Goal: Task Accomplishment & Management: Manage account settings

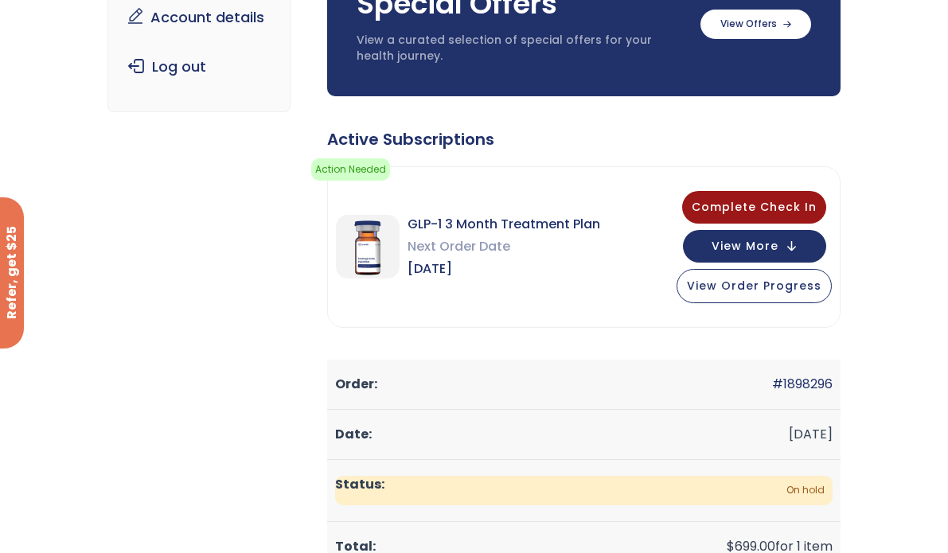
scroll to position [275, 0]
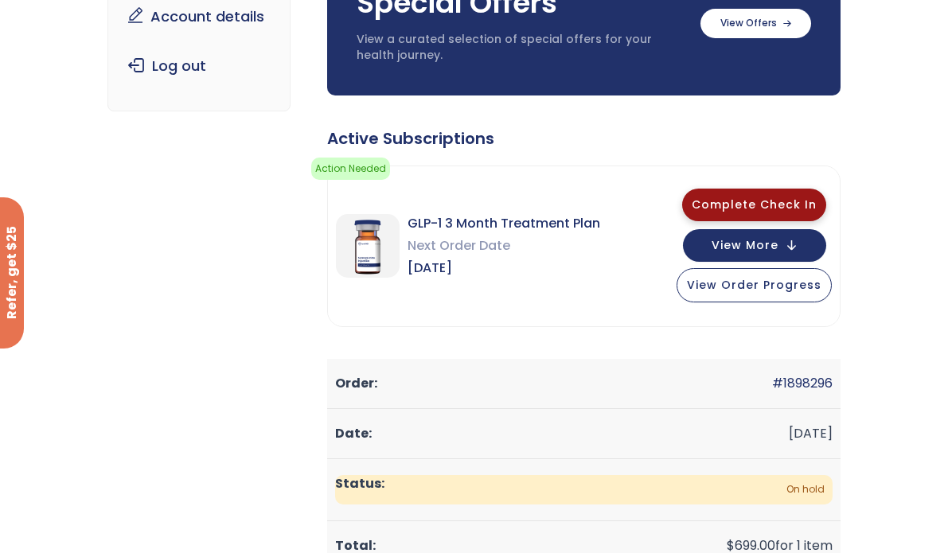
click at [751, 205] on span "Complete Check In" at bounding box center [754, 205] width 125 height 16
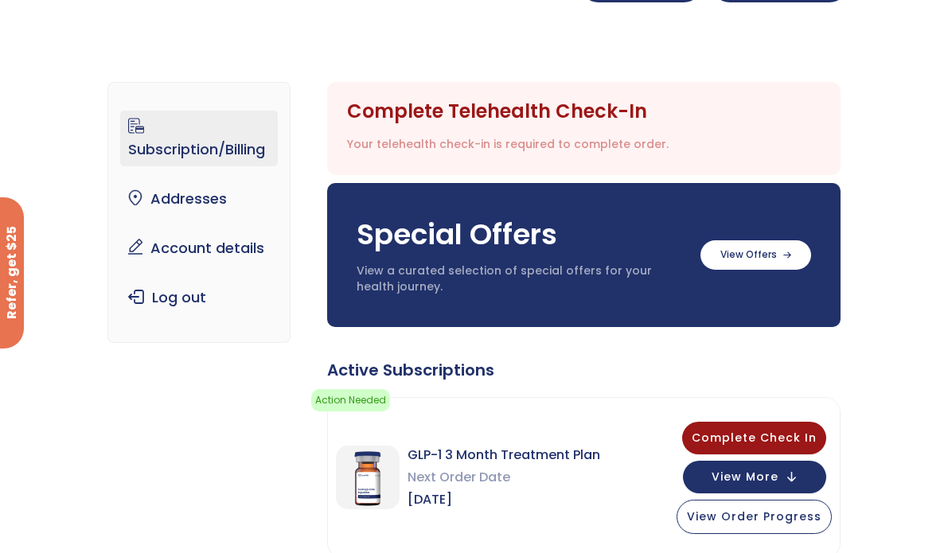
scroll to position [26, 0]
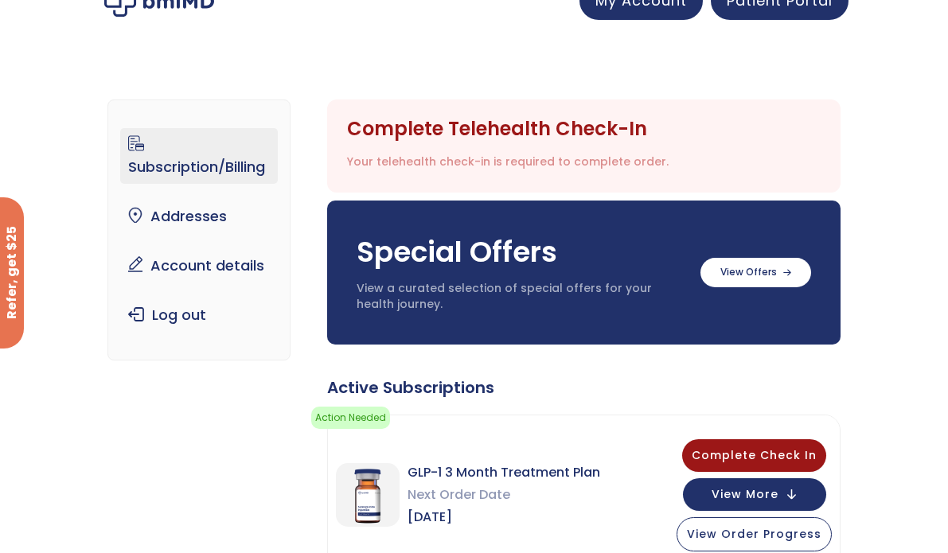
click at [209, 167] on link "Subscription/Billing" at bounding box center [199, 156] width 158 height 56
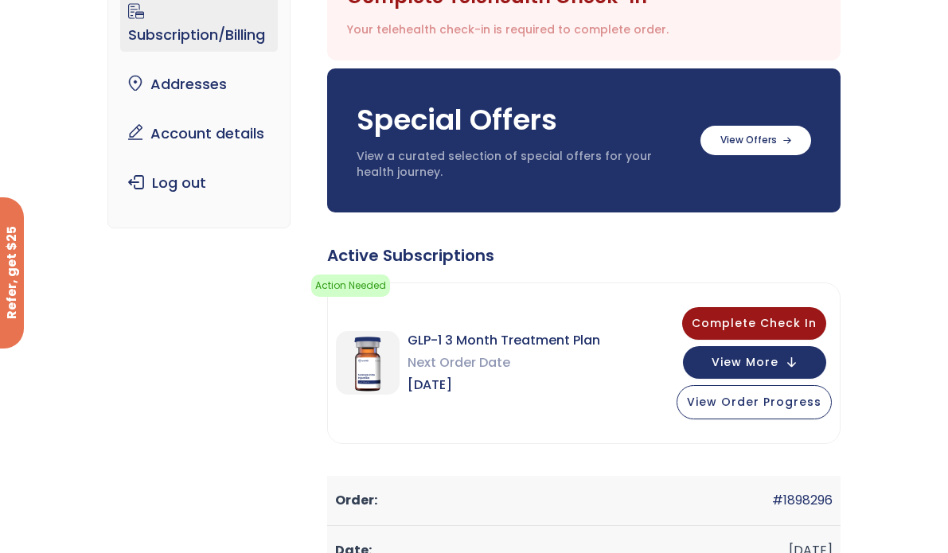
scroll to position [159, 0]
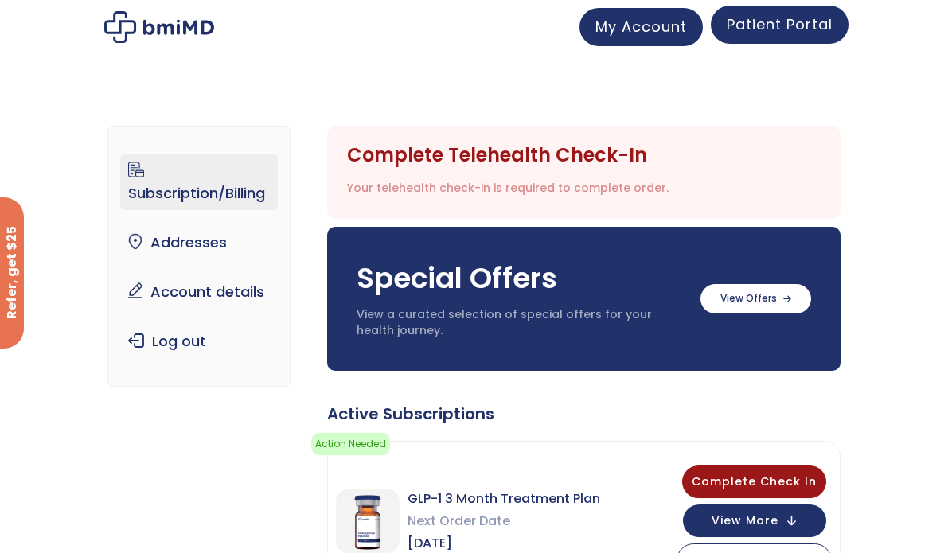
click at [806, 22] on span "Patient Portal" at bounding box center [780, 24] width 106 height 20
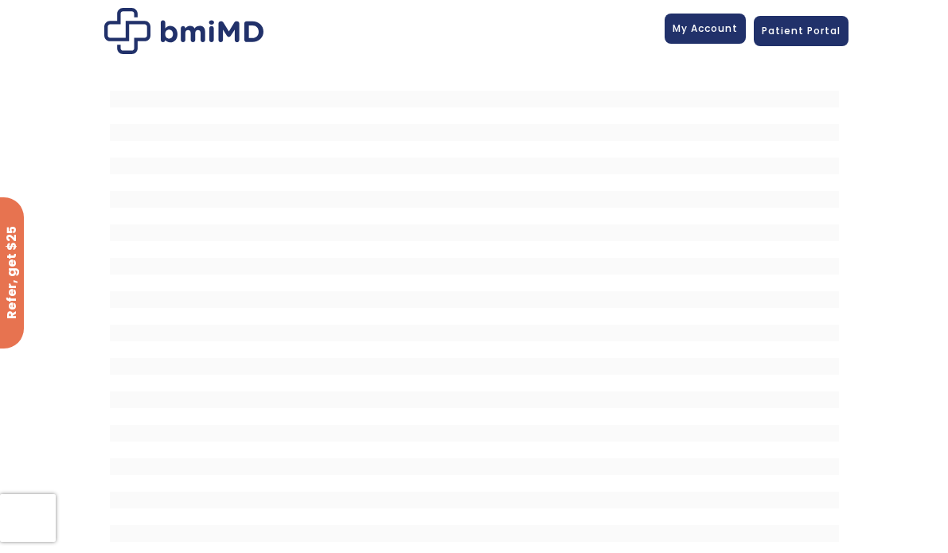
click at [705, 31] on span "My Account" at bounding box center [705, 28] width 65 height 14
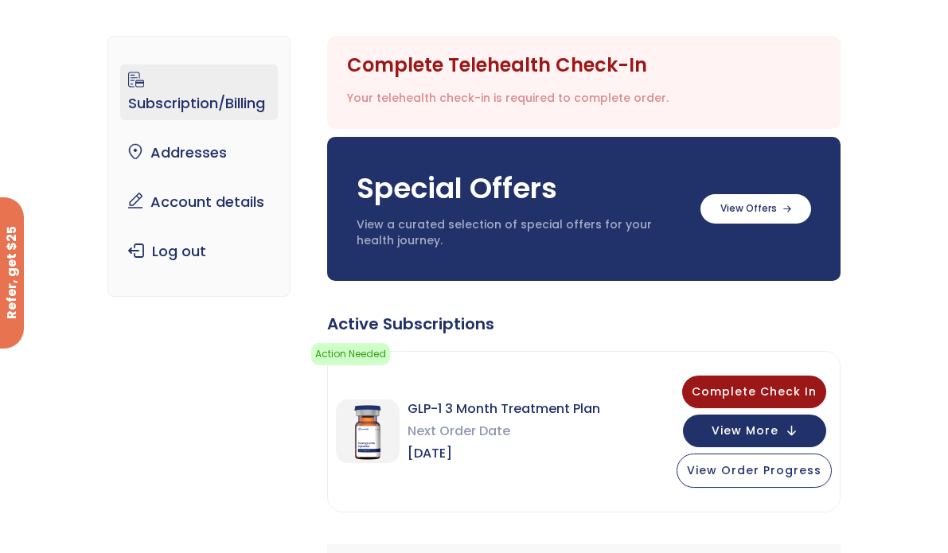
scroll to position [124, 0]
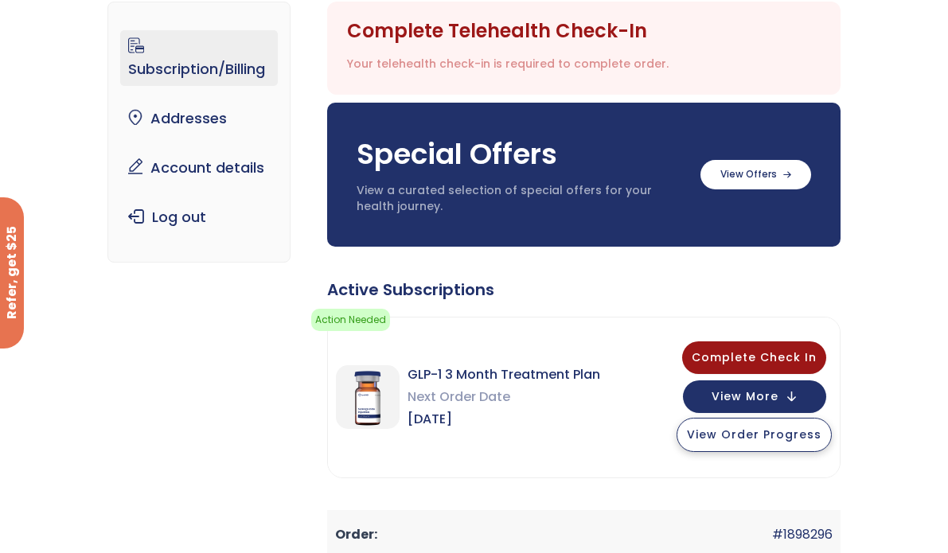
click at [793, 441] on span "View Order Progress" at bounding box center [754, 435] width 135 height 16
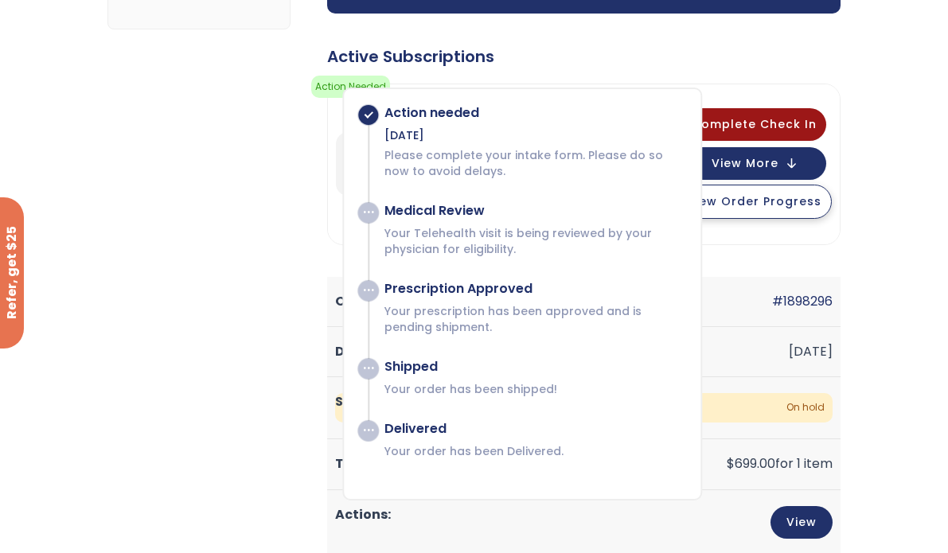
scroll to position [372, 0]
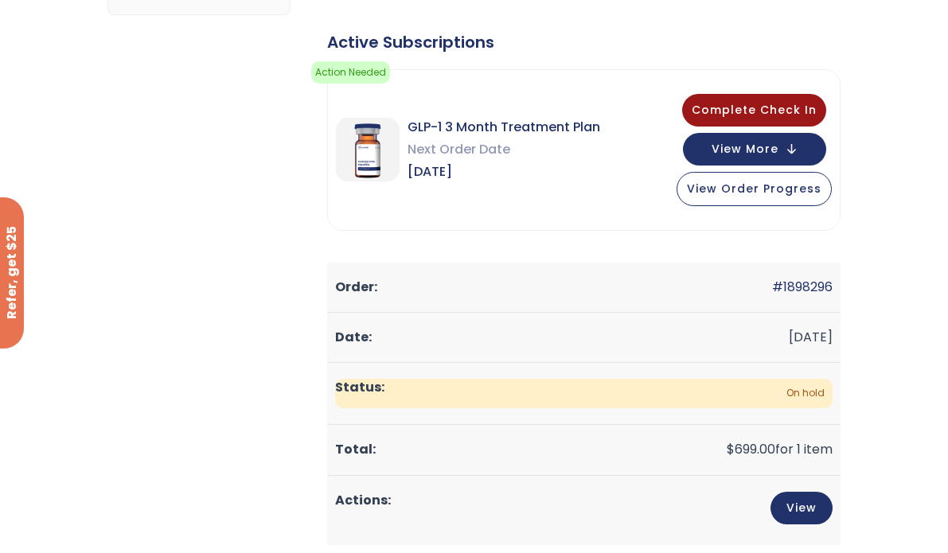
click at [806, 397] on span "On hold" at bounding box center [584, 393] width 498 height 29
click at [738, 393] on span "On hold" at bounding box center [584, 393] width 498 height 29
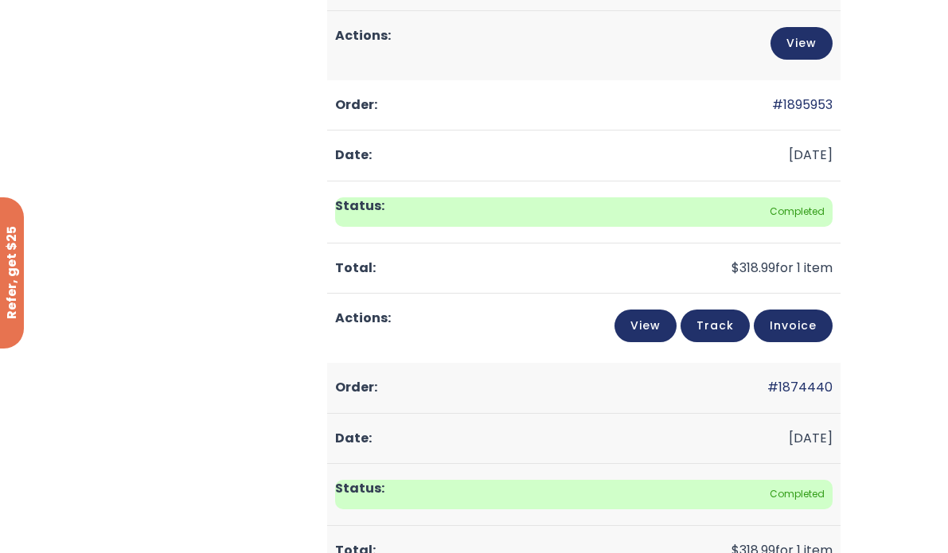
scroll to position [868, 0]
